Goal: Navigation & Orientation: Find specific page/section

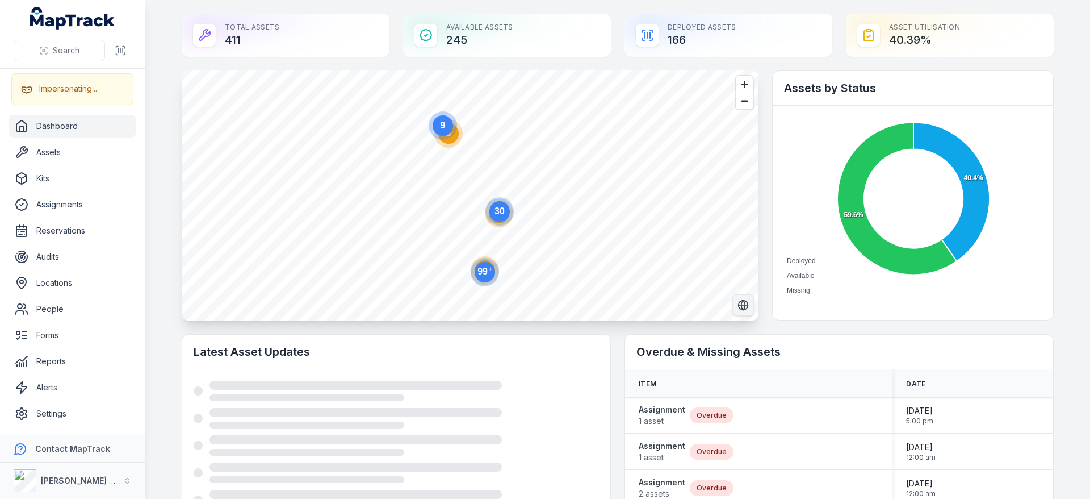
click at [743, 306] on circle "Switch to Satellite View" at bounding box center [744, 305] width 10 height 10
click at [475, 270] on circle at bounding box center [485, 272] width 20 height 20
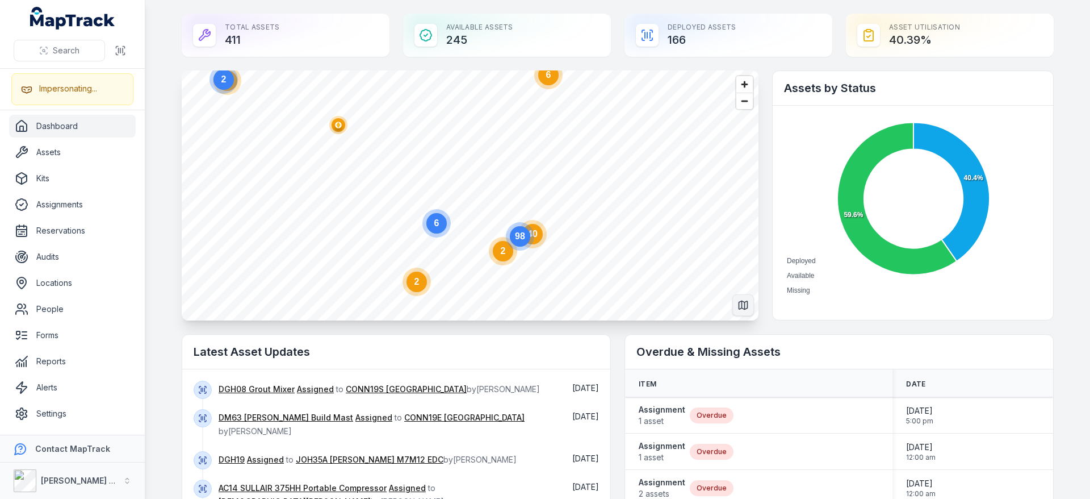
click at [739, 304] on icon "Switch to Map View" at bounding box center [743, 305] width 9 height 9
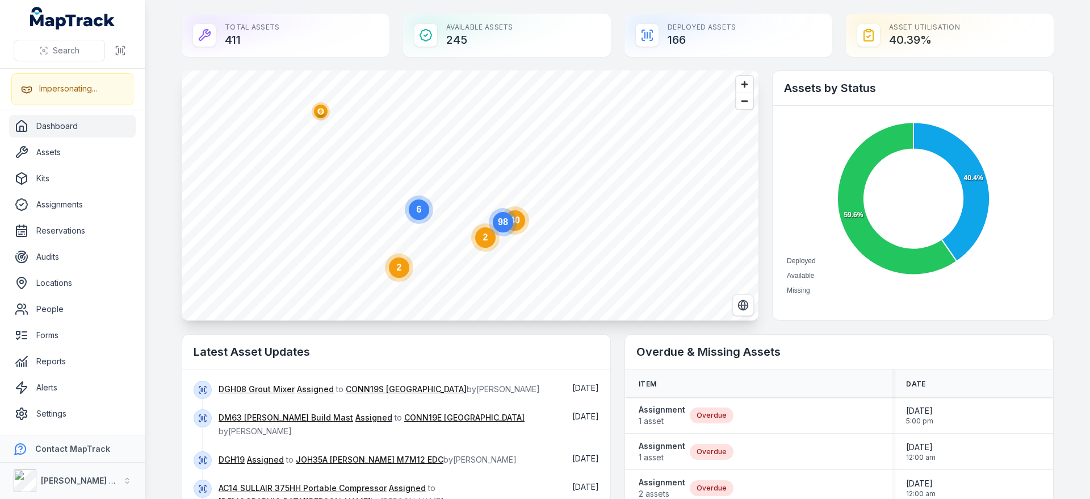
click at [501, 225] on text "98" at bounding box center [503, 222] width 10 height 10
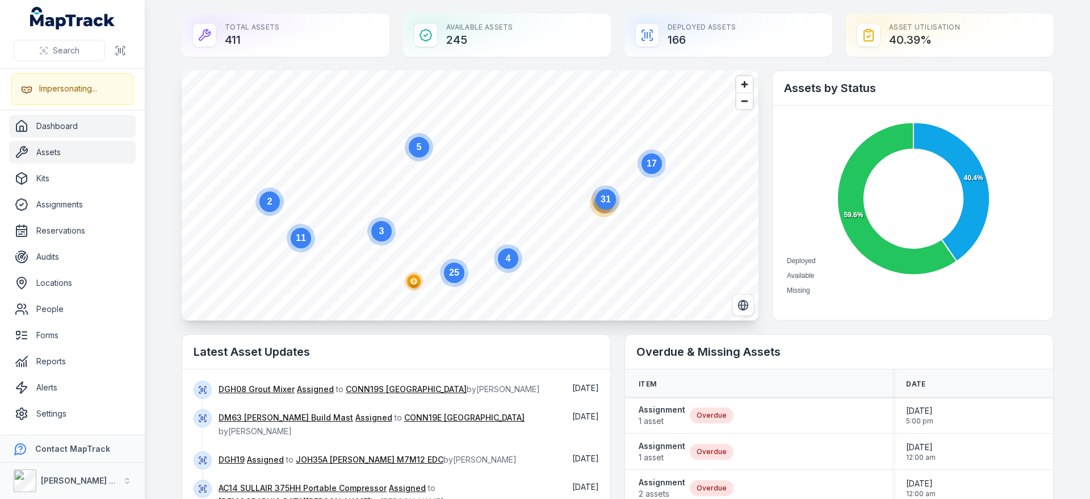
click at [23, 143] on link "Assets" at bounding box center [72, 152] width 127 height 23
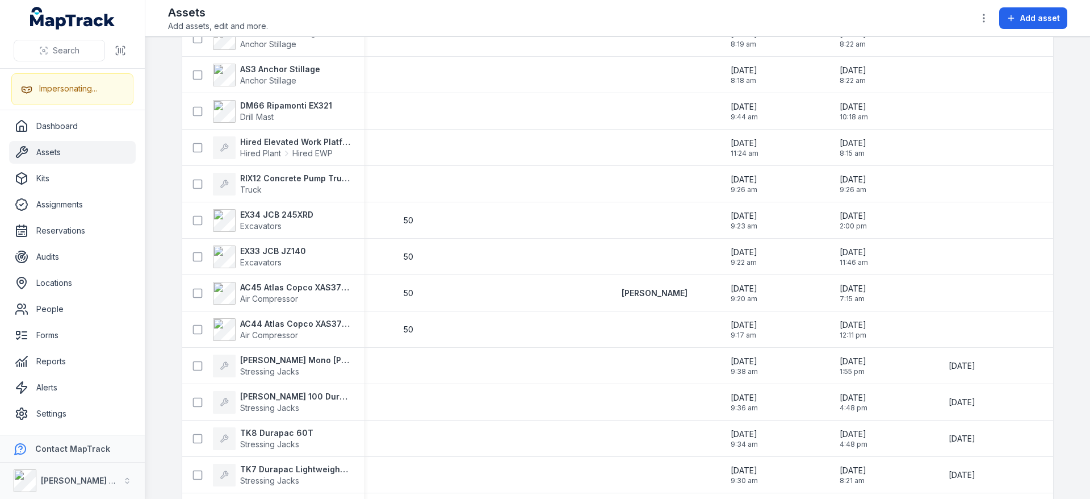
scroll to position [0, 1836]
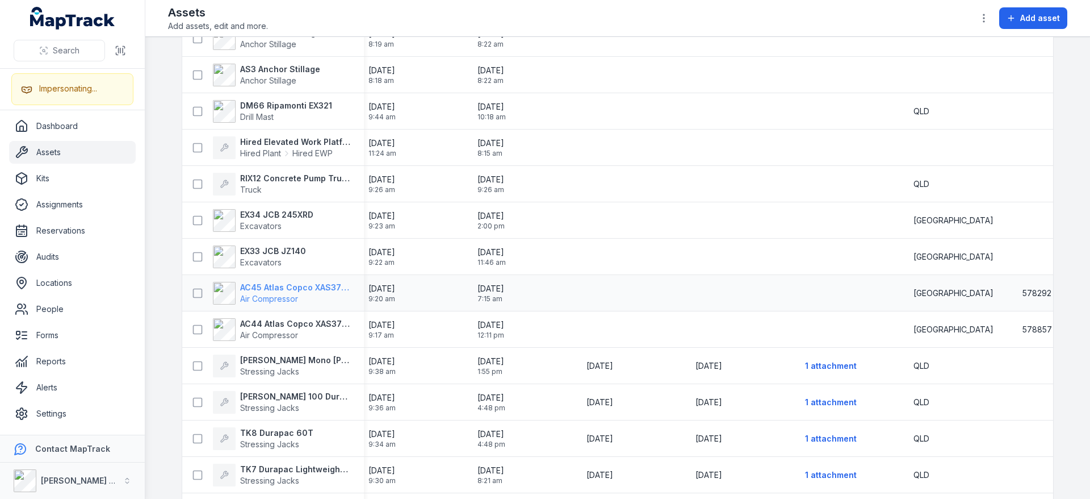
click at [306, 296] on span "Air Compressor" at bounding box center [295, 298] width 110 height 11
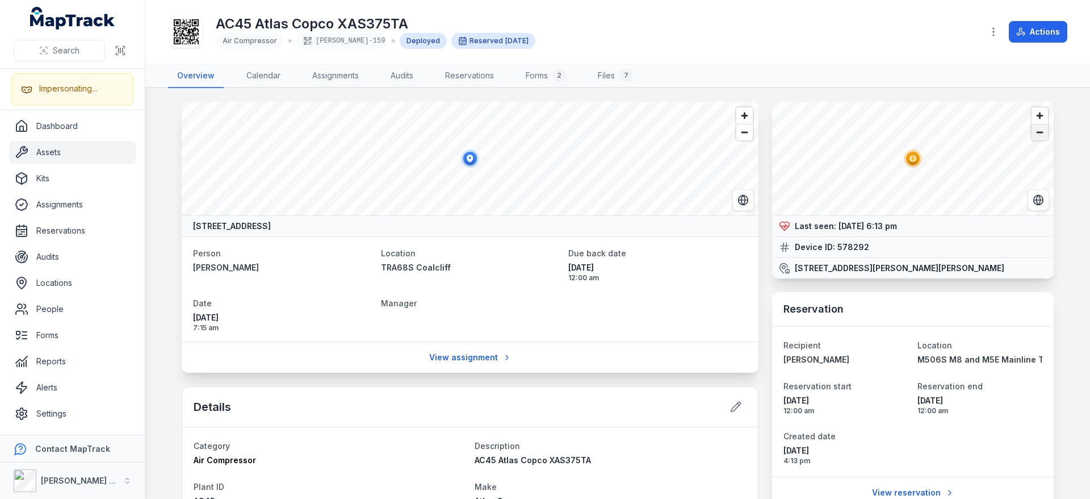
click at [1032, 133] on span "Zoom out" at bounding box center [1040, 132] width 16 height 16
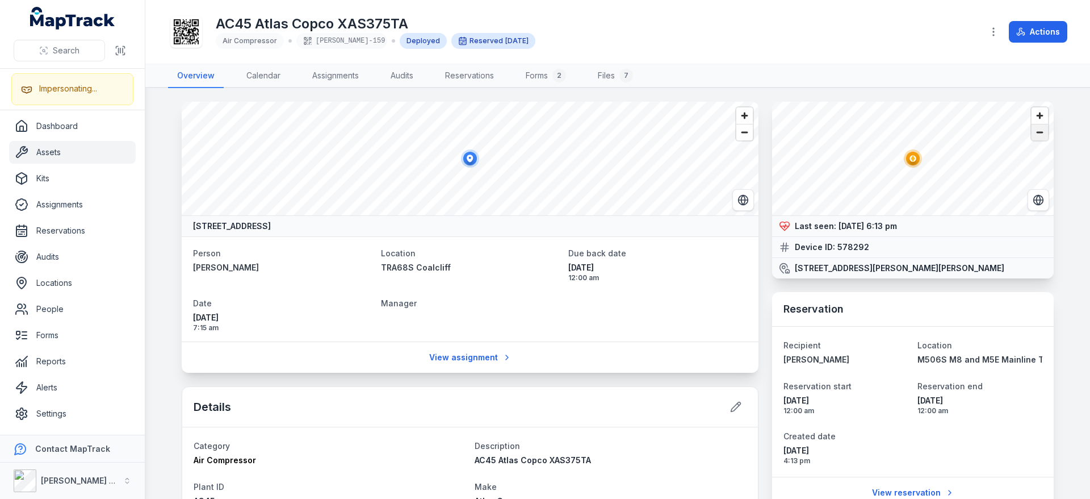
click at [1039, 136] on span "Zoom out" at bounding box center [1040, 132] width 16 height 16
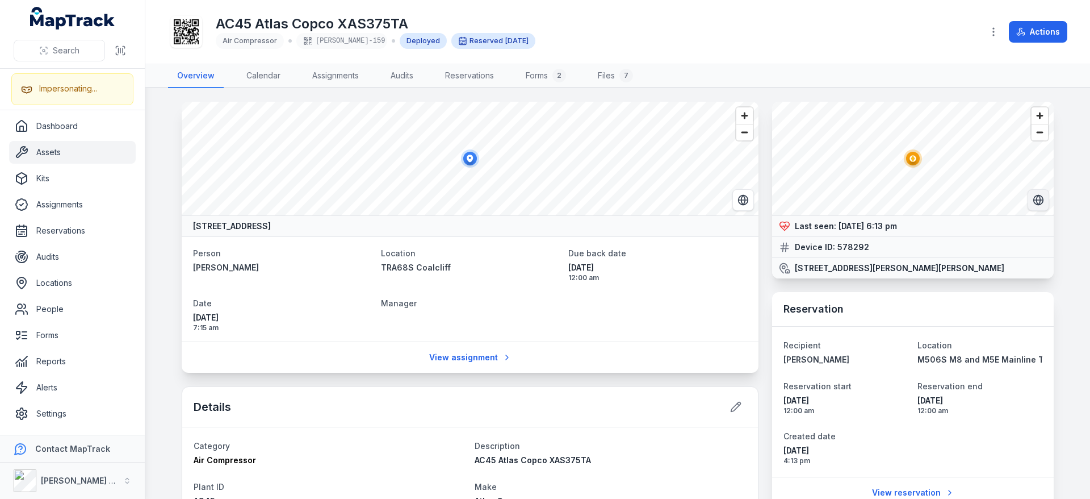
click at [1037, 198] on icon "Switch to Satellite View" at bounding box center [1039, 200] width 4 height 10
click at [1036, 114] on span "Zoom in" at bounding box center [1040, 115] width 16 height 16
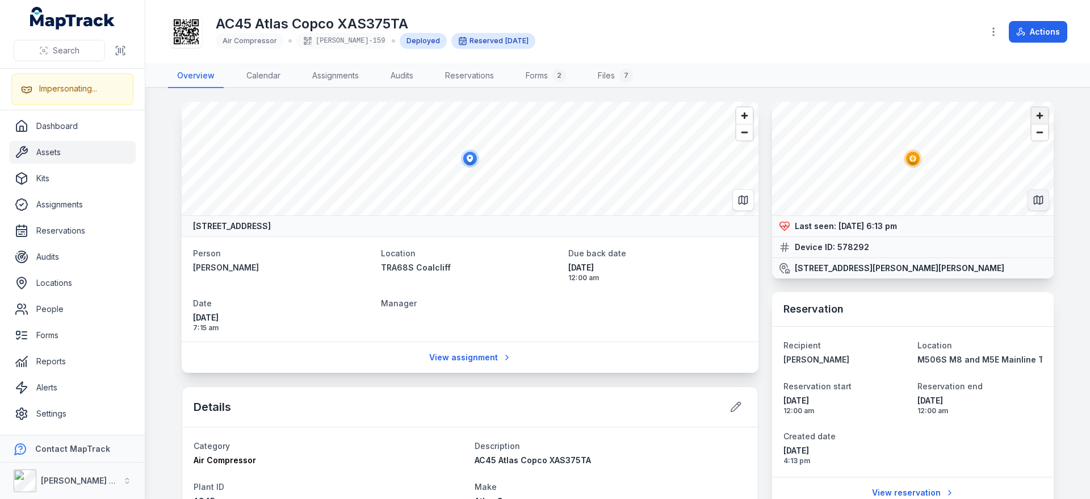
click at [1036, 114] on span "Zoom in" at bounding box center [1040, 115] width 16 height 16
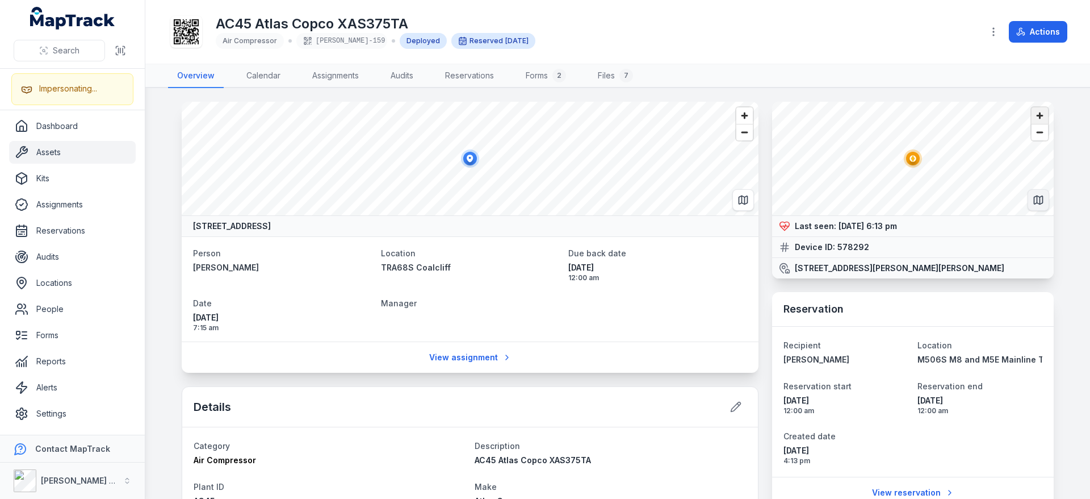
click at [1036, 114] on span "Zoom in" at bounding box center [1040, 115] width 16 height 16
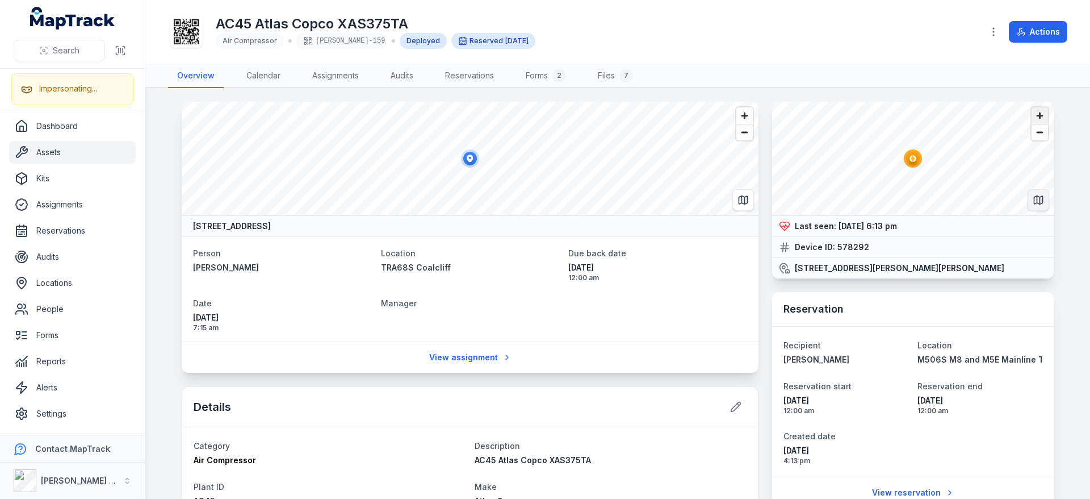
click at [1036, 114] on span "Zoom in" at bounding box center [1040, 115] width 16 height 16
click at [1040, 133] on span "Zoom out" at bounding box center [1040, 132] width 16 height 16
click at [1037, 202] on icon "Switch to Map View" at bounding box center [1038, 199] width 11 height 11
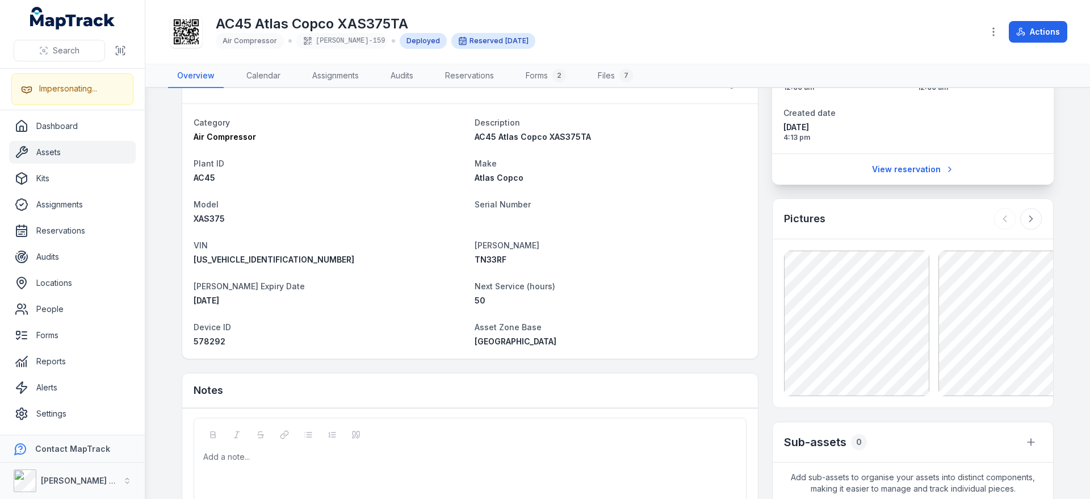
scroll to position [338, 0]
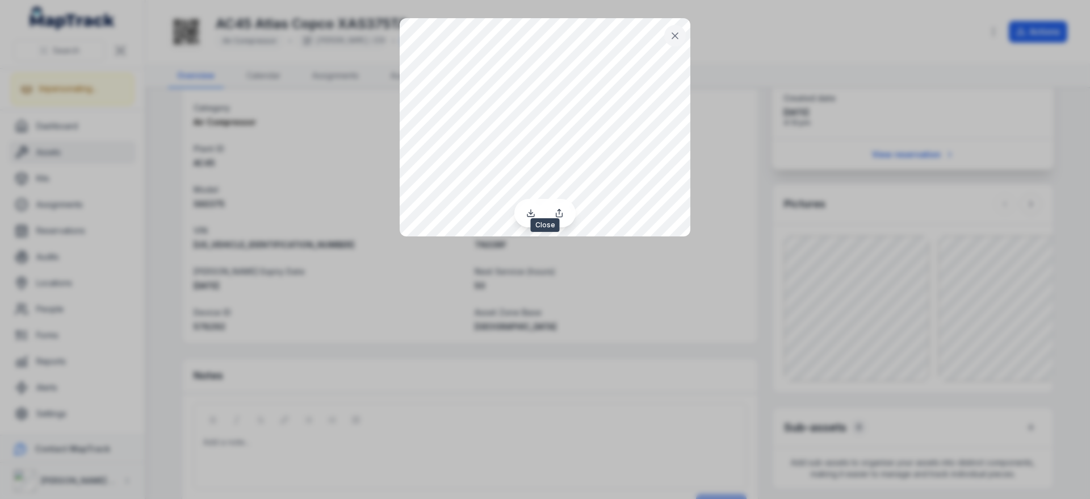
click at [675, 41] on button at bounding box center [675, 36] width 22 height 22
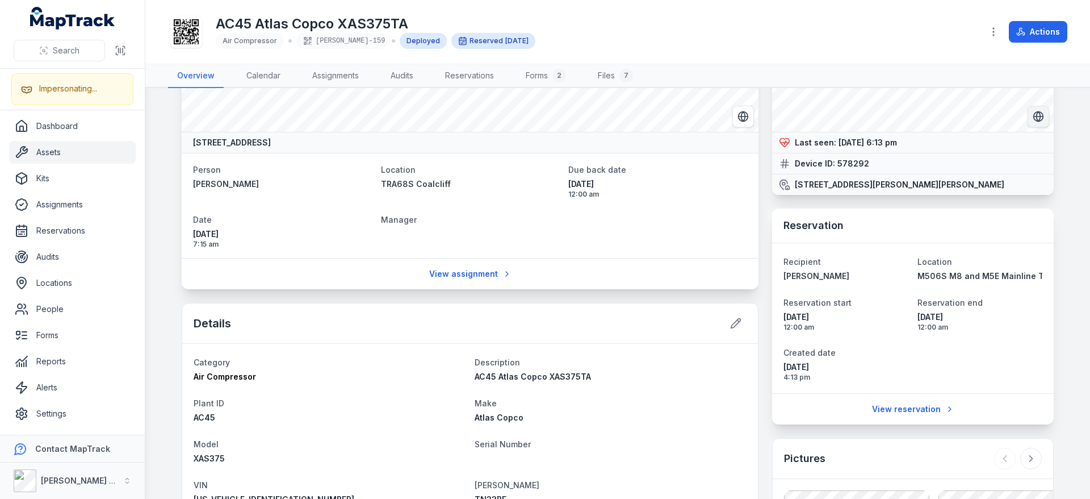
scroll to position [0, 0]
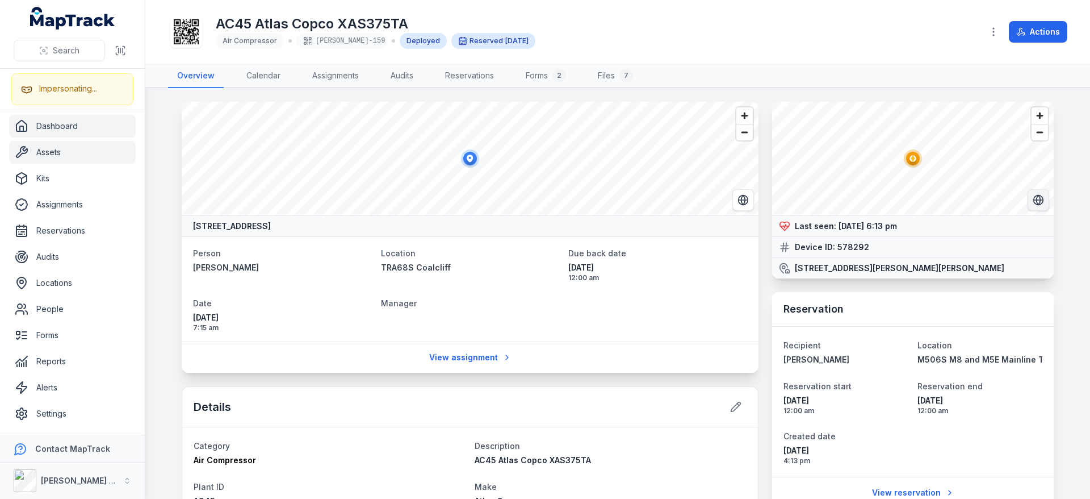
click at [65, 125] on link "Dashboard" at bounding box center [72, 126] width 127 height 23
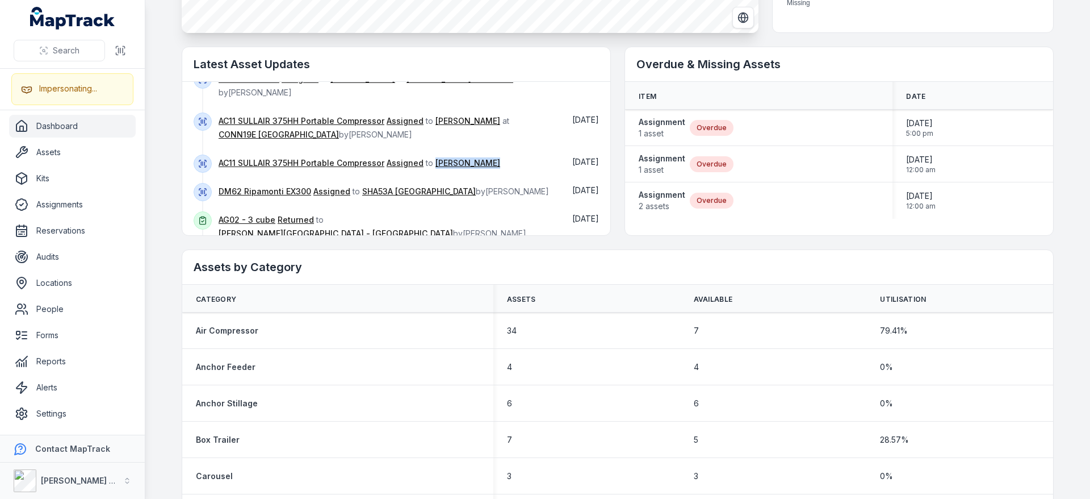
scroll to position [232, 0]
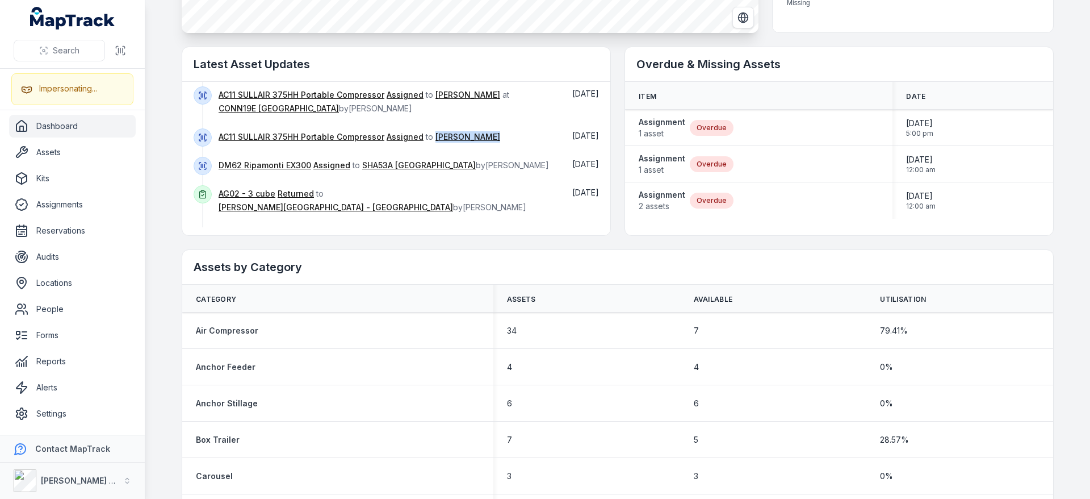
click at [245, 227] on button "Show more" at bounding box center [229, 239] width 70 height 24
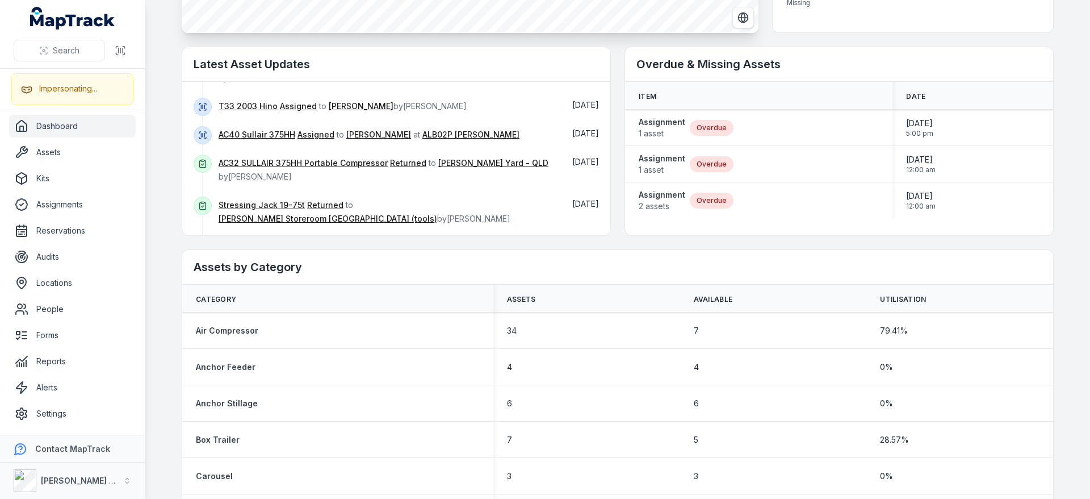
scroll to position [648, 0]
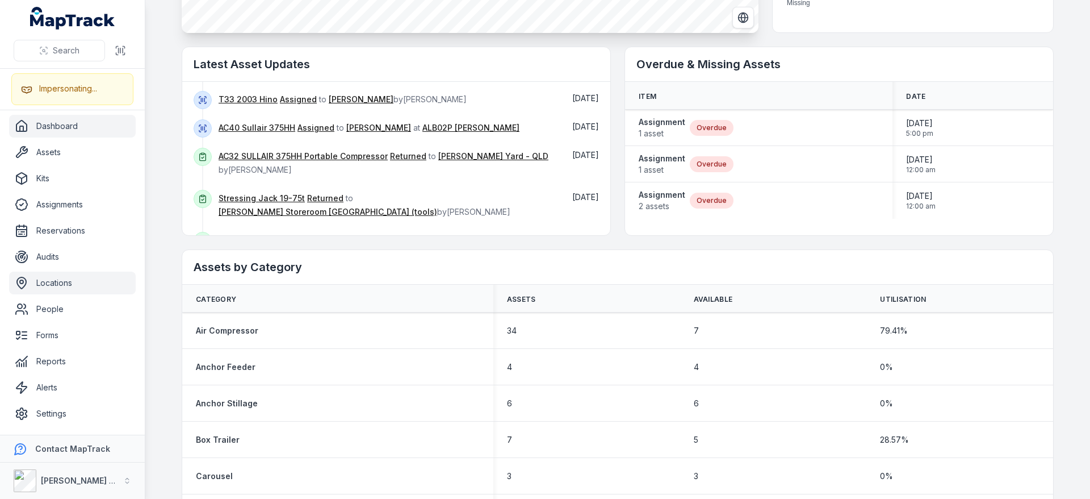
click at [43, 281] on link "Locations" at bounding box center [72, 282] width 127 height 23
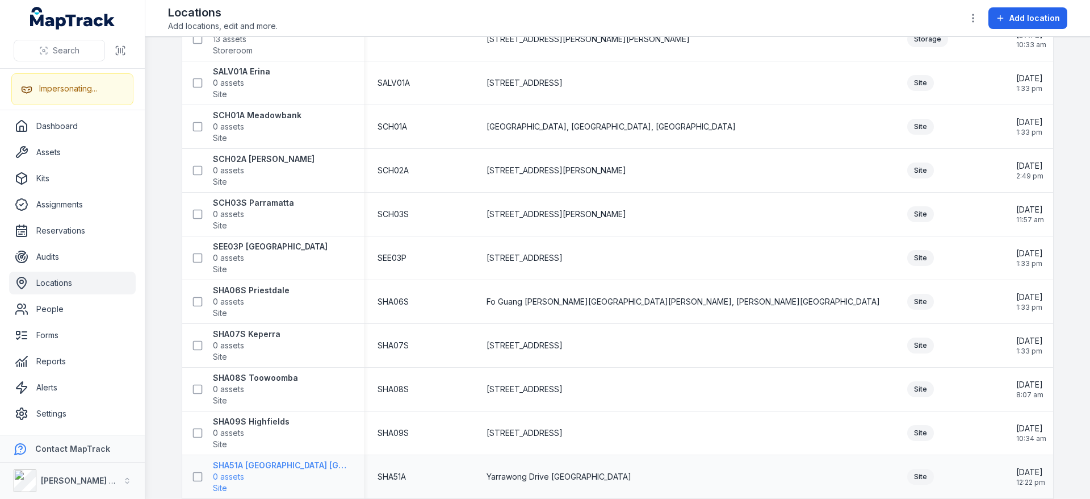
scroll to position [9985, 0]
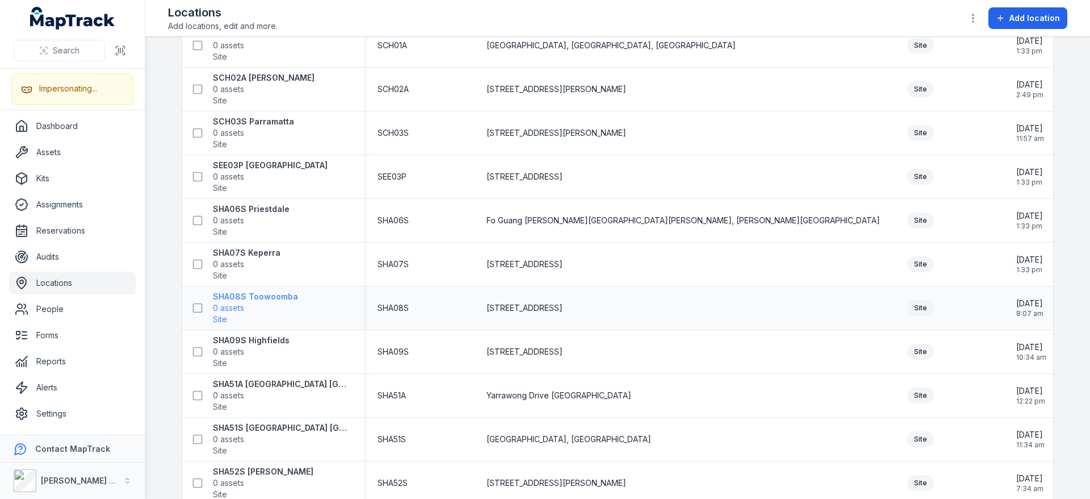
click at [278, 297] on strong "SHA08S Toowoomba" at bounding box center [255, 296] width 85 height 11
click at [270, 343] on strong "SHA09S Highfields" at bounding box center [251, 339] width 77 height 11
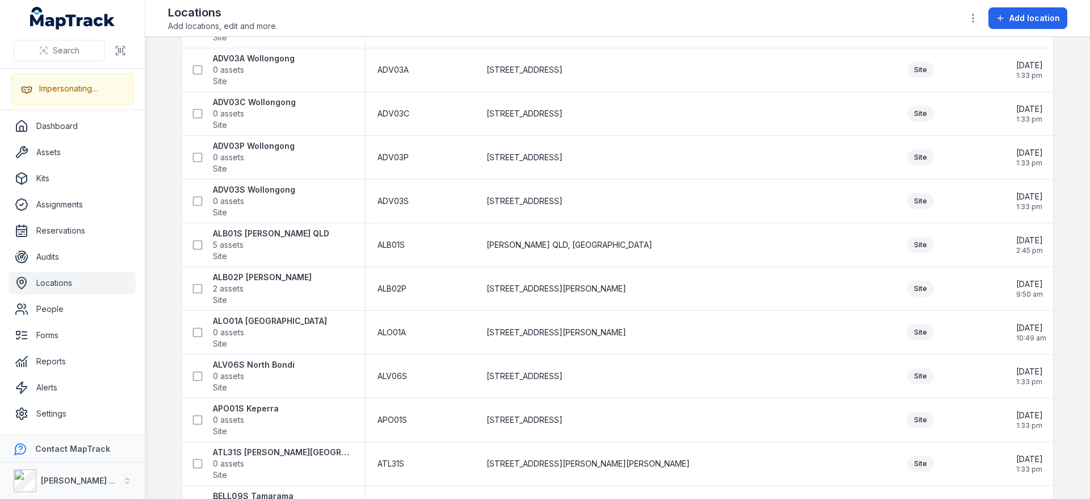
scroll to position [0, 0]
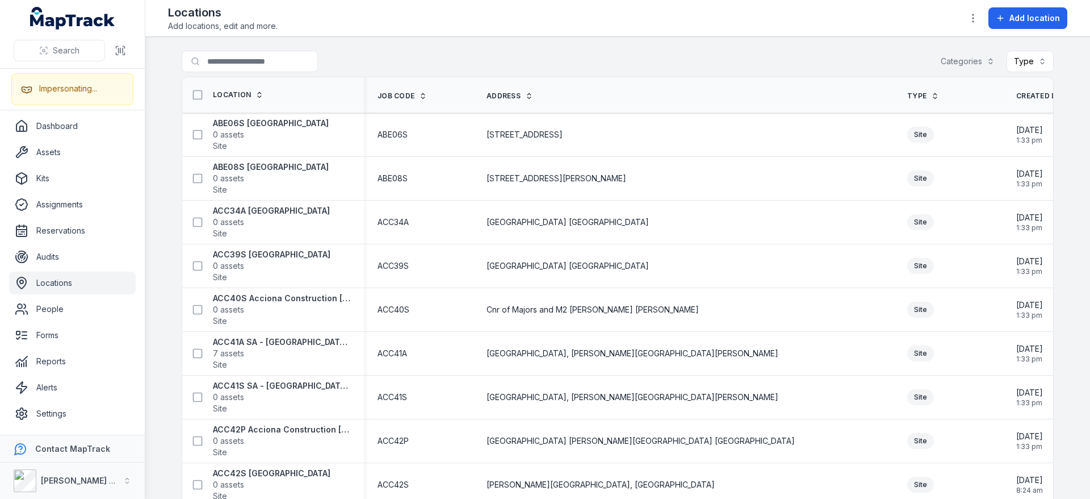
click at [518, 30] on div "Locations Add locations, edit and more. Add location" at bounding box center [617, 18] width 899 height 27
click at [49, 127] on link "Dashboard" at bounding box center [72, 126] width 127 height 23
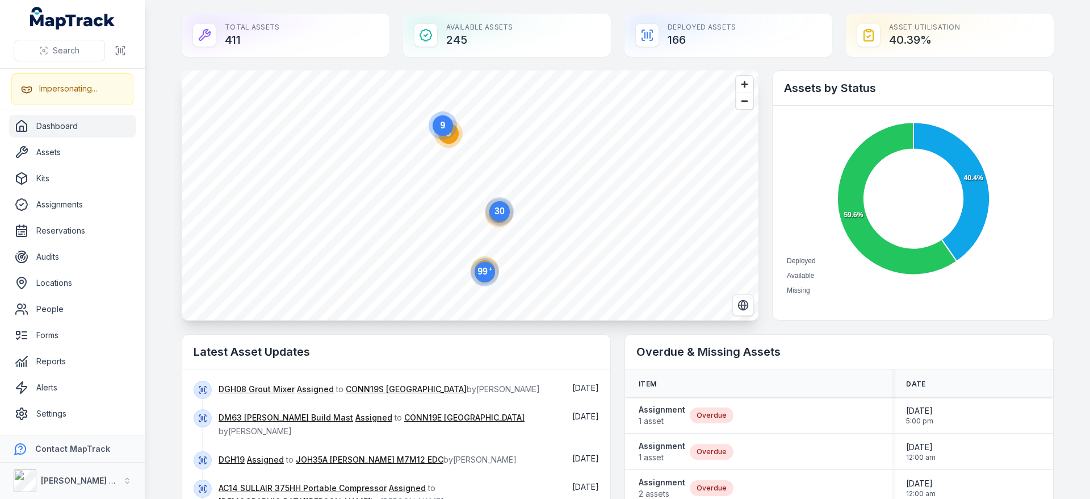
click at [485, 274] on circle at bounding box center [485, 272] width 20 height 20
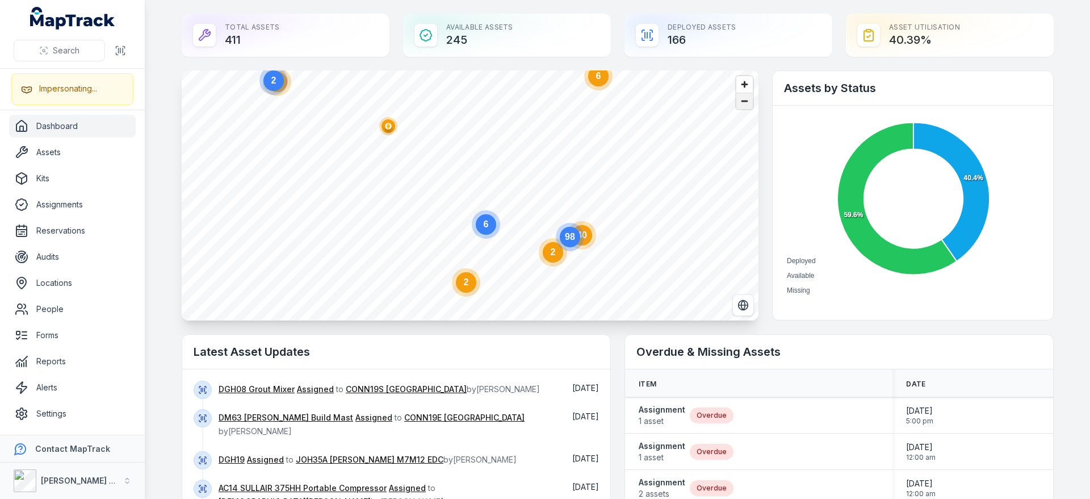
click at [736, 102] on span "Zoom out" at bounding box center [744, 101] width 16 height 16
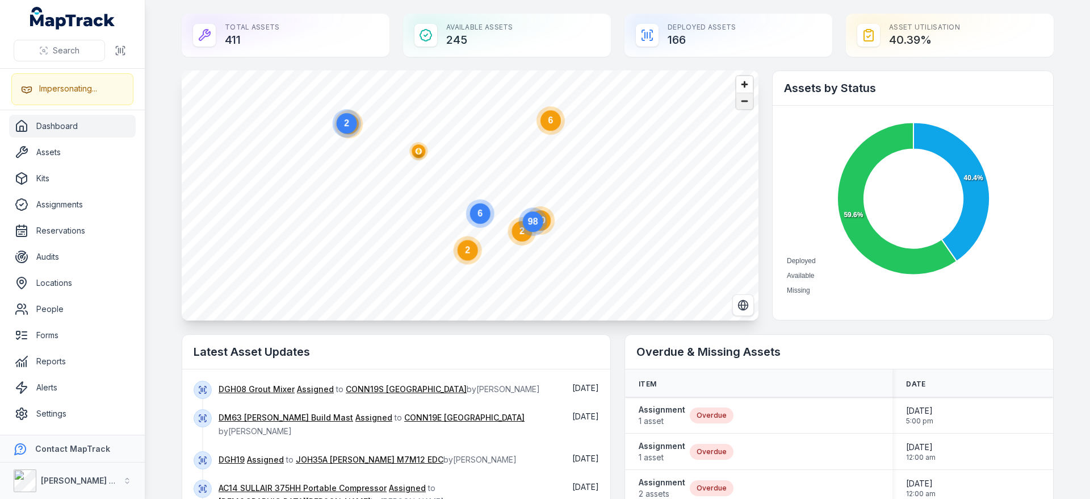
click at [736, 102] on span "Zoom out" at bounding box center [744, 101] width 16 height 16
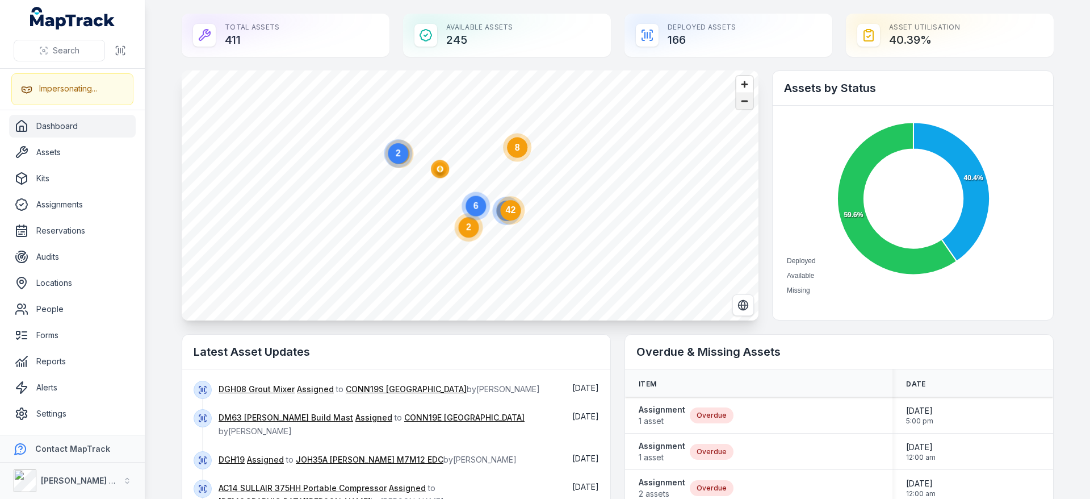
click at [736, 102] on span "Zoom out" at bounding box center [744, 101] width 16 height 16
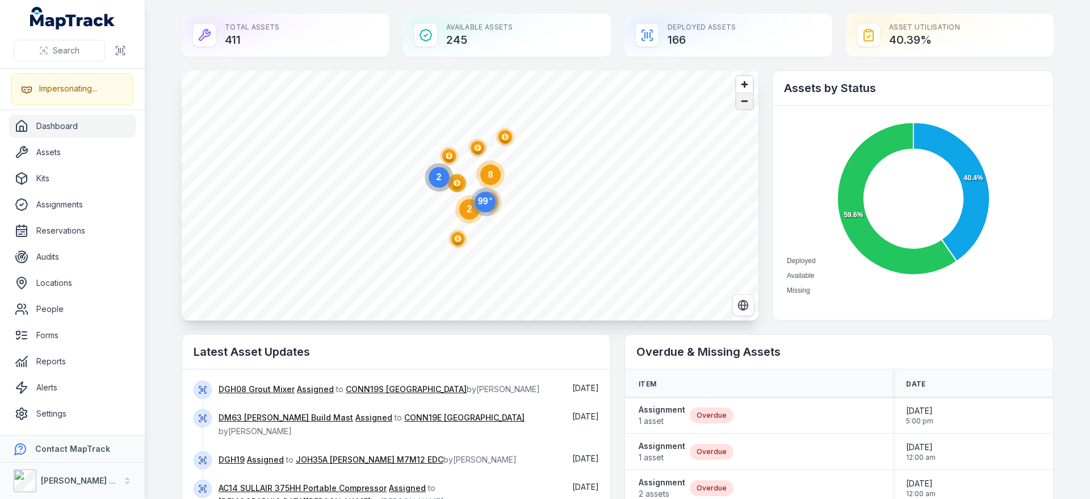
click at [736, 102] on span "Zoom out" at bounding box center [744, 101] width 16 height 16
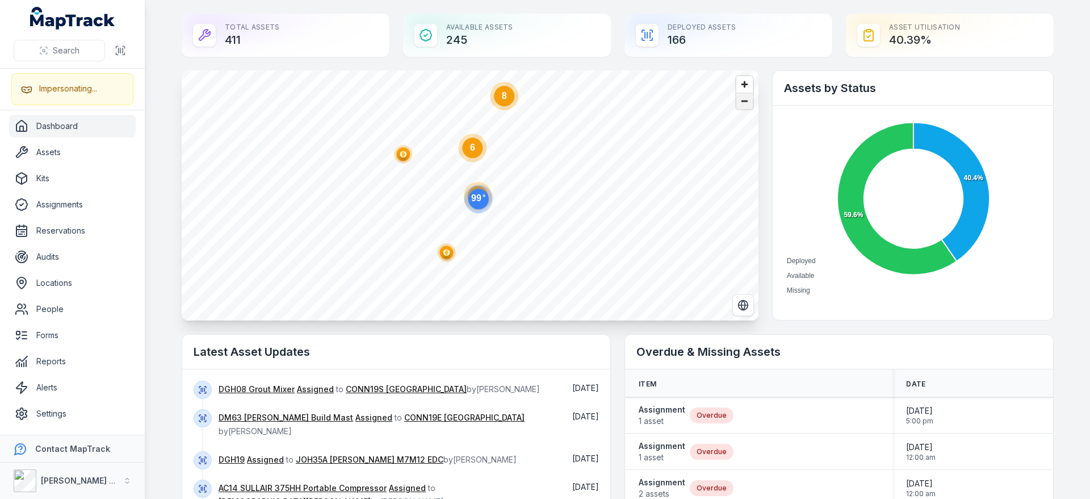
click at [736, 102] on span "Zoom out" at bounding box center [744, 101] width 16 height 16
click at [746, 100] on span "Zoom out" at bounding box center [744, 101] width 16 height 16
click at [739, 79] on span "Zoom in" at bounding box center [744, 84] width 16 height 16
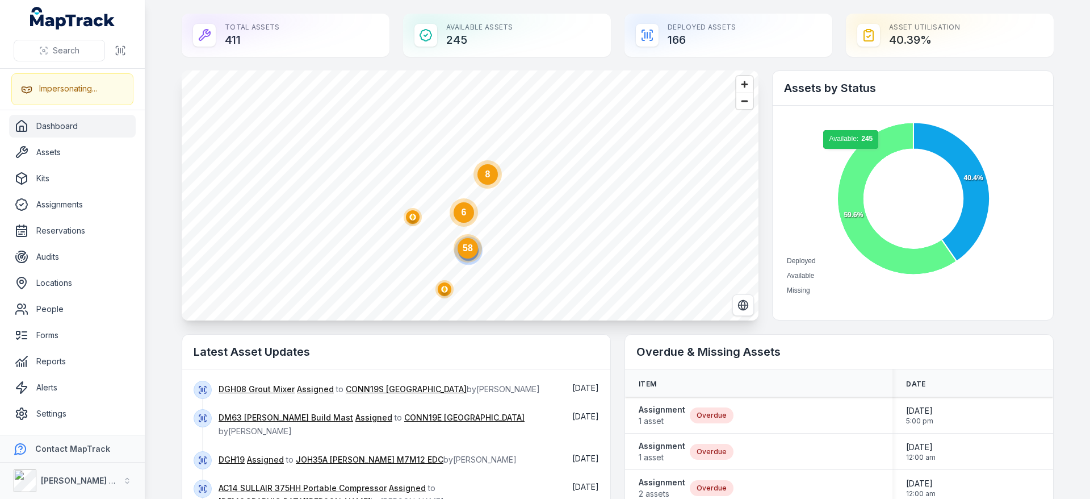
click at [848, 155] on icon at bounding box center [897, 199] width 119 height 152
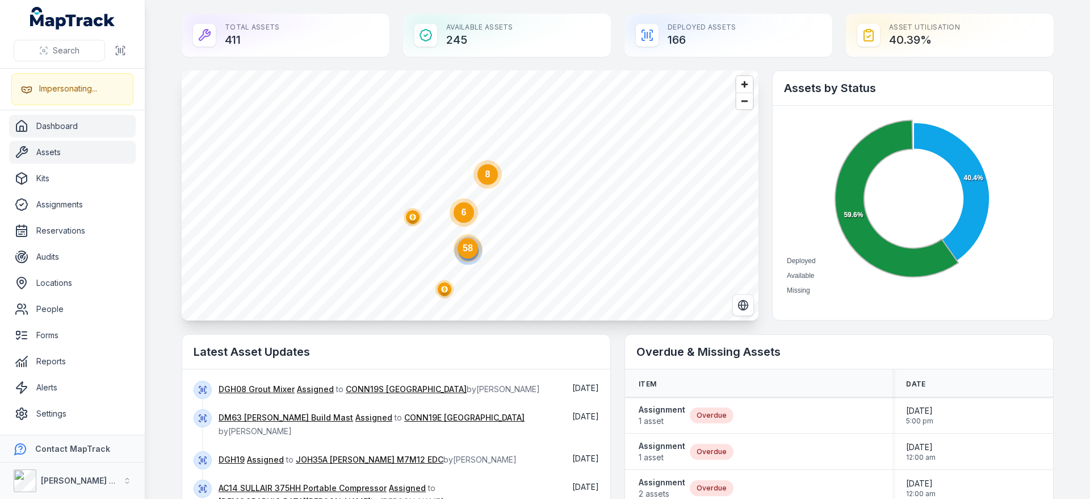
click at [73, 150] on link "Assets" at bounding box center [72, 152] width 127 height 23
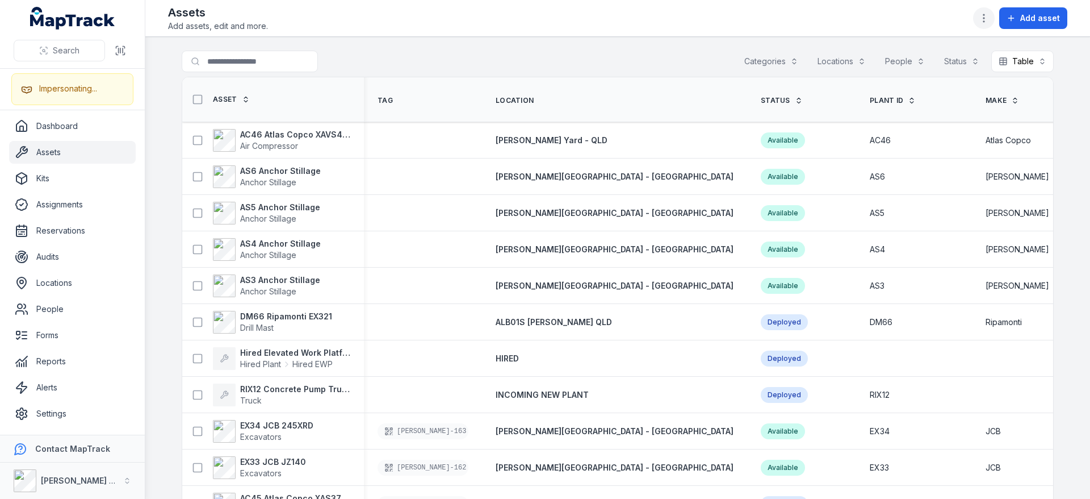
click at [991, 20] on button "button" at bounding box center [984, 18] width 22 height 22
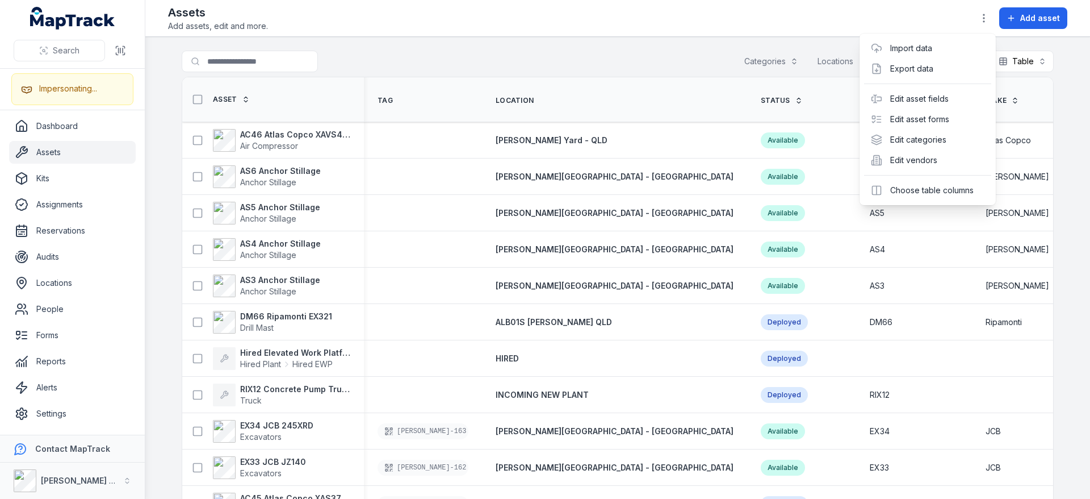
click at [755, 29] on div "Assets Add assets, edit and more. Add asset" at bounding box center [617, 18] width 899 height 27
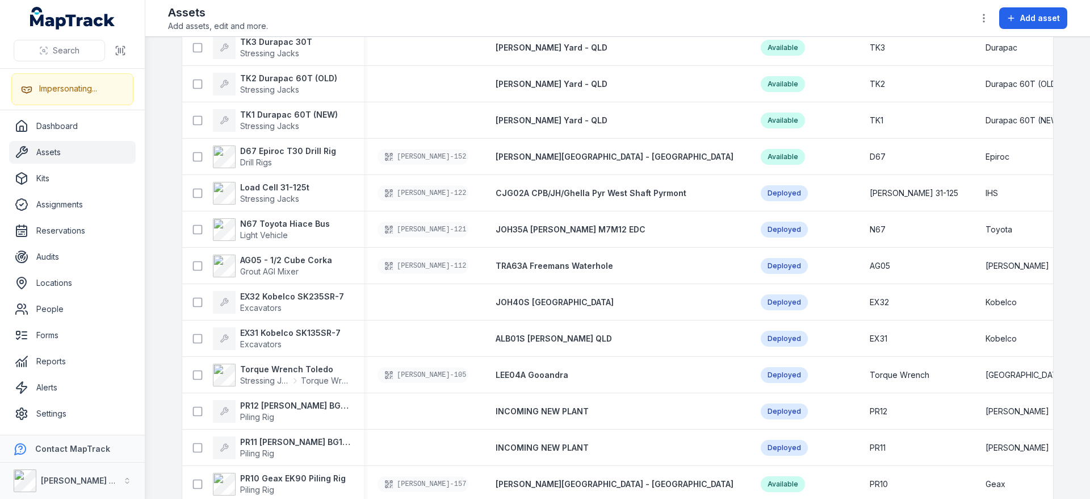
scroll to position [810, 0]
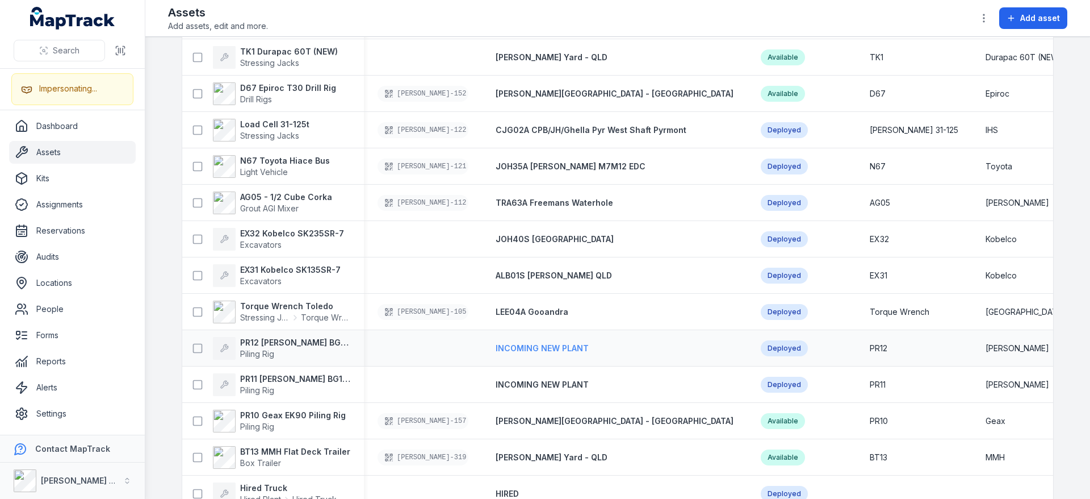
click at [555, 348] on span "INCOMING NEW PLANT" at bounding box center [542, 348] width 93 height 10
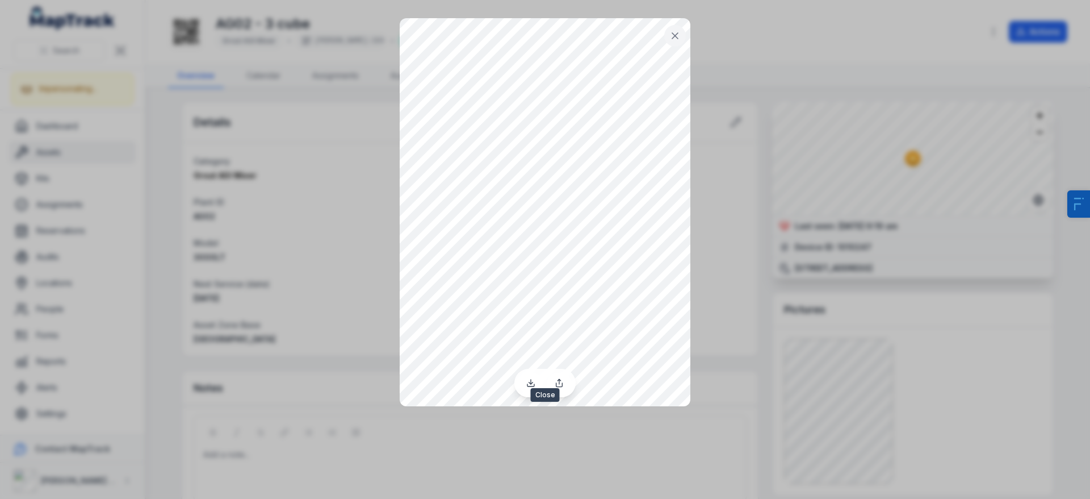
click at [675, 34] on icon at bounding box center [674, 35] width 11 height 11
